Goal: Task Accomplishment & Management: Use online tool/utility

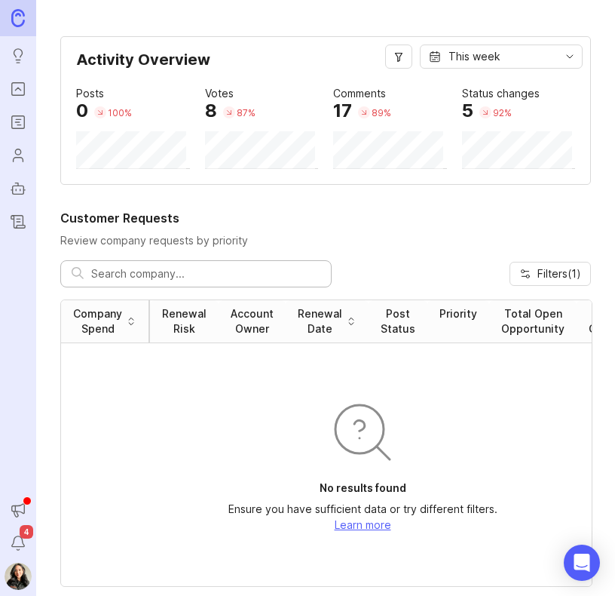
click at [20, 90] on icon "Portal" at bounding box center [18, 89] width 17 height 18
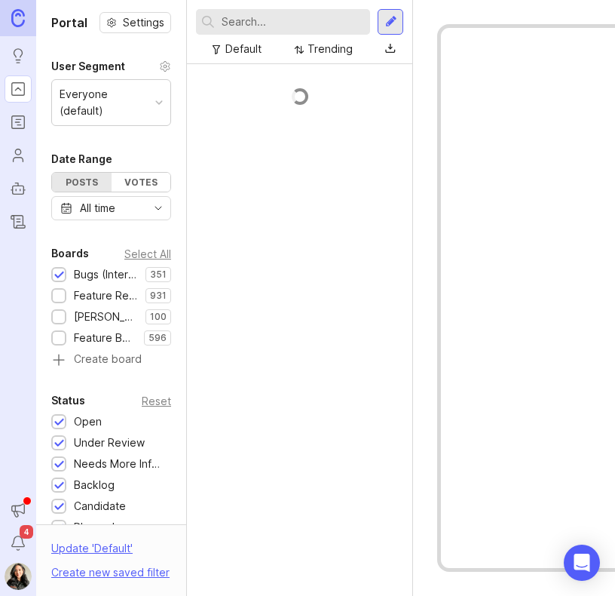
click at [18, 118] on icon "Roadmaps" at bounding box center [18, 122] width 17 height 18
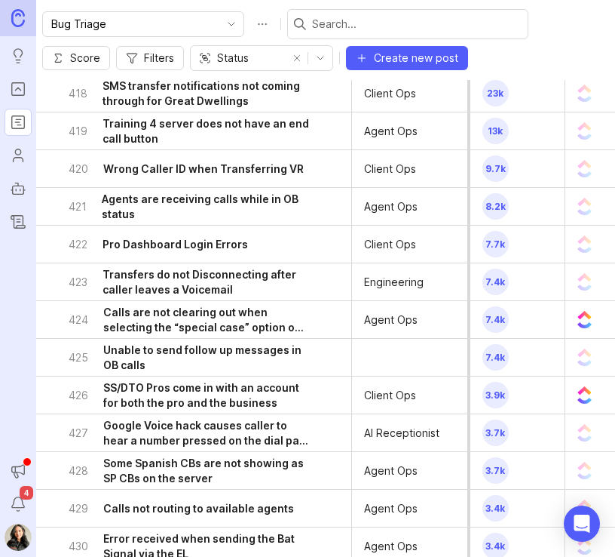
scroll to position [452, 0]
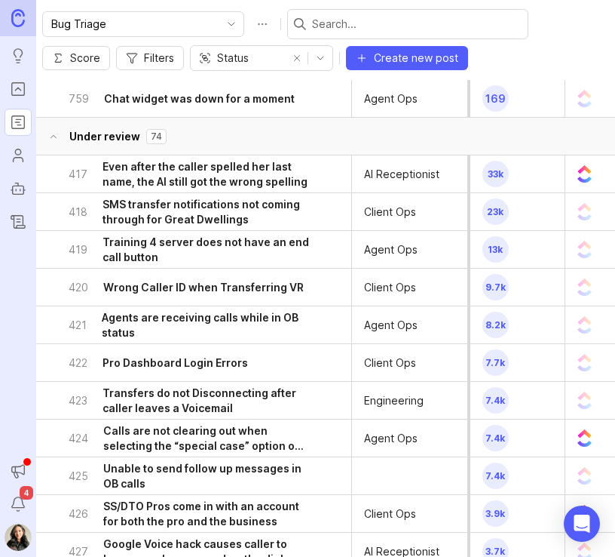
click at [334, 13] on div at bounding box center [407, 24] width 241 height 30
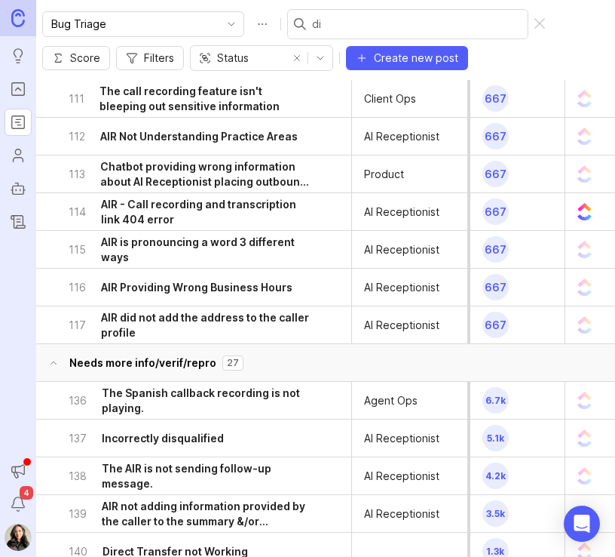
scroll to position [339, 0]
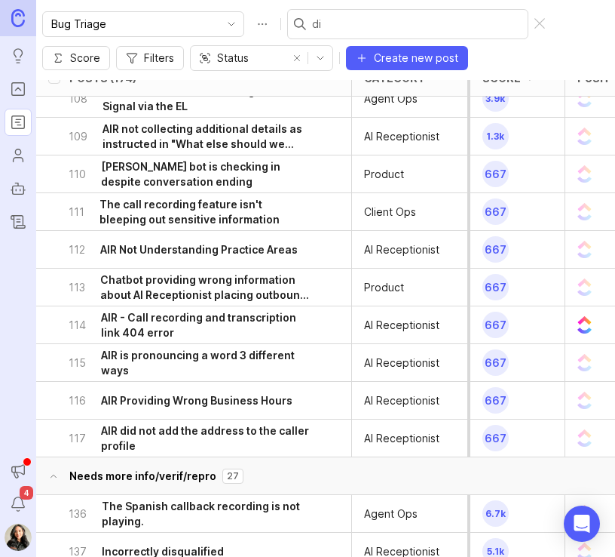
click at [317, 25] on input "di" at bounding box center [417, 24] width 210 height 17
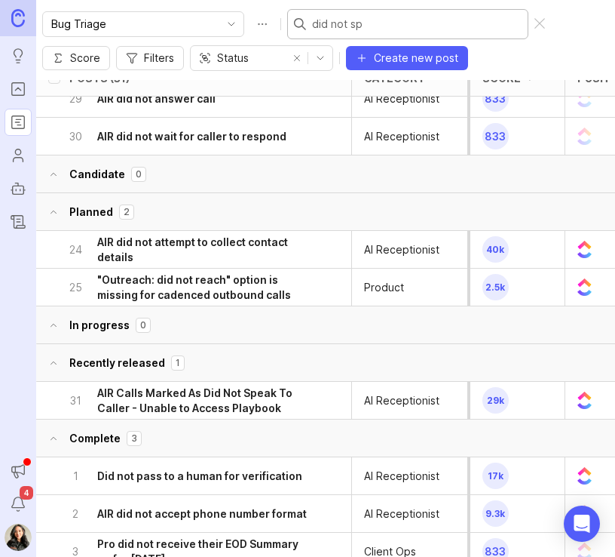
scroll to position [0, 0]
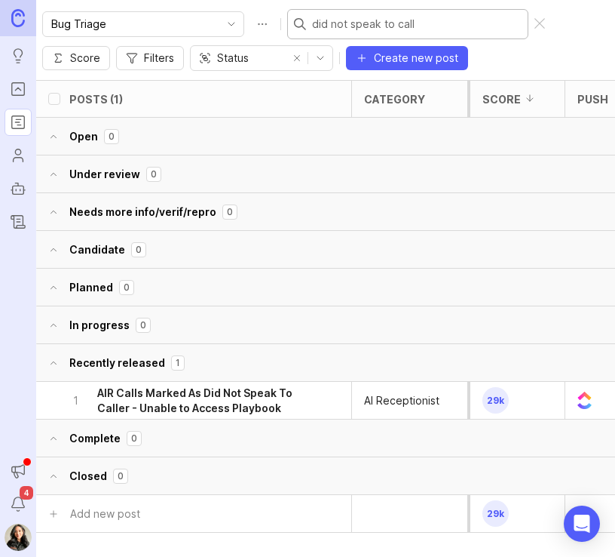
click at [169, 391] on h6 "AIR Calls Marked As Did Not Speak To Caller - Unable to Access Playbook" at bounding box center [203, 400] width 212 height 30
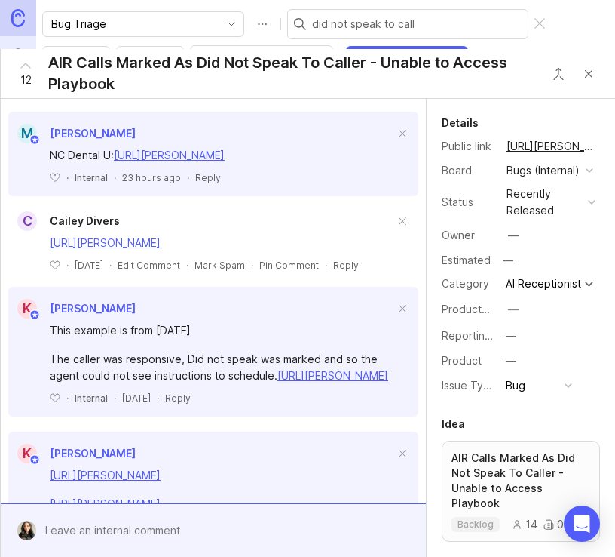
scroll to position [679, 0]
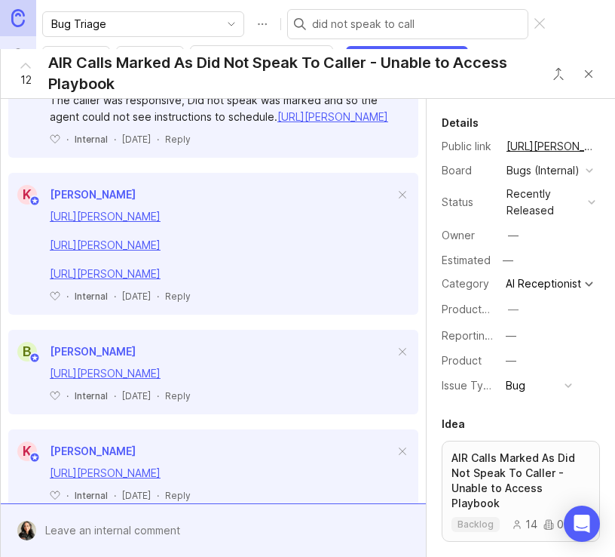
click at [558, 37] on div "Bug Triage did not speak to call Score Filters Status Create new post" at bounding box center [325, 40] width 579 height 80
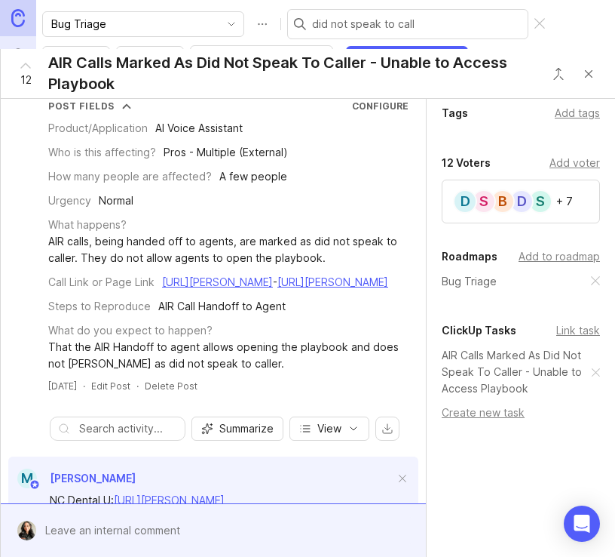
scroll to position [486, 0]
drag, startPoint x: 409, startPoint y: 26, endPoint x: 257, endPoint y: 25, distance: 151.6
click at [257, 25] on div "Bug Triage did not speak to call" at bounding box center [295, 24] width 507 height 30
type input "vr agent"
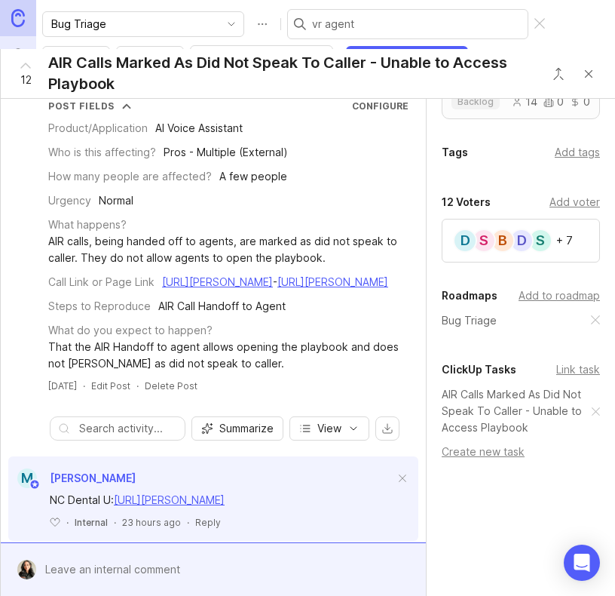
scroll to position [446, 0]
